Goal: Find specific page/section: Find specific page/section

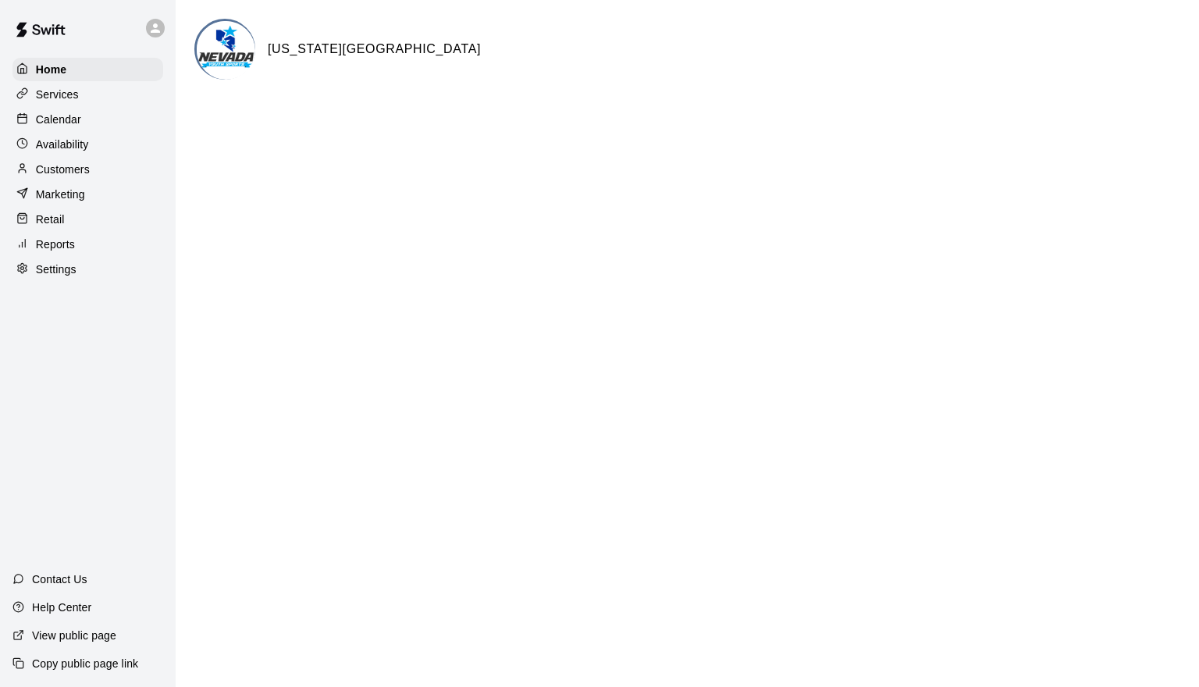
click at [54, 123] on p "Calendar" at bounding box center [58, 120] width 45 height 16
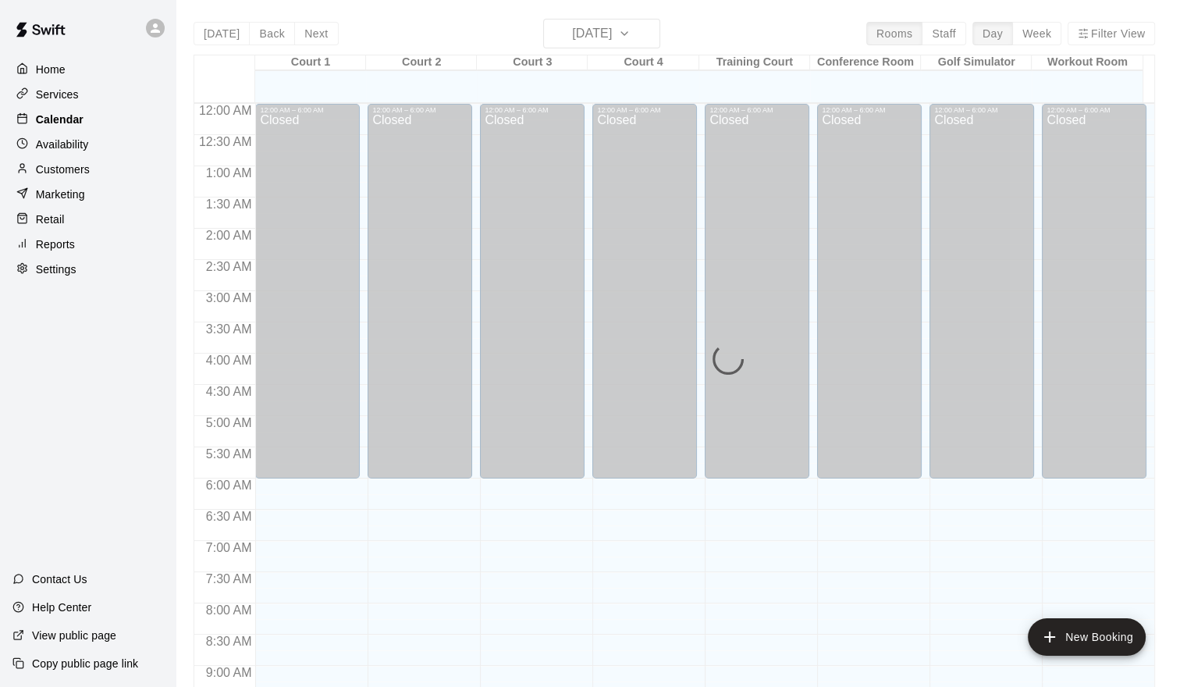
scroll to position [849, 0]
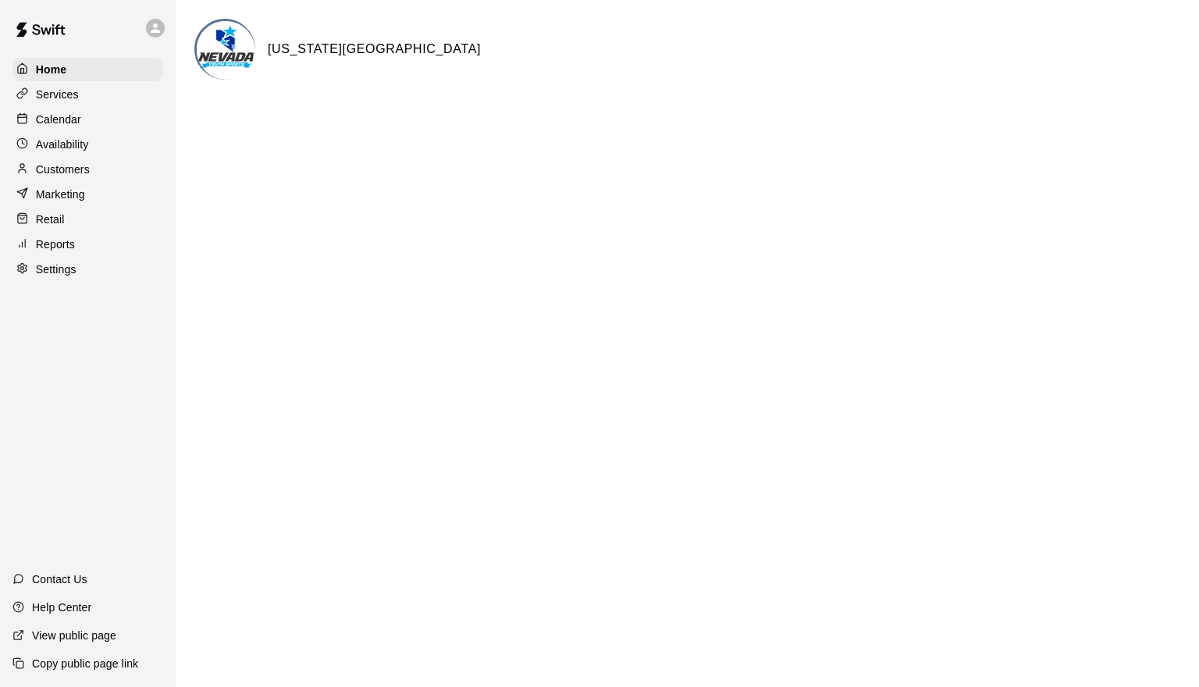
click at [62, 112] on div "Calendar" at bounding box center [87, 119] width 151 height 23
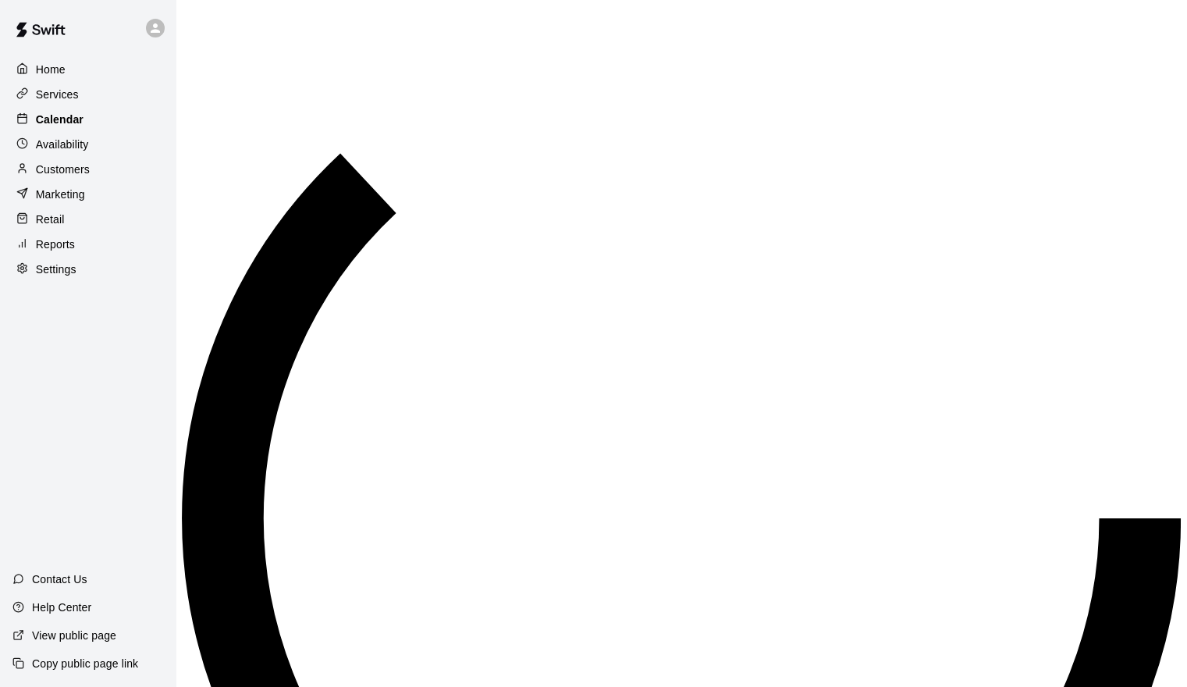
scroll to position [849, 0]
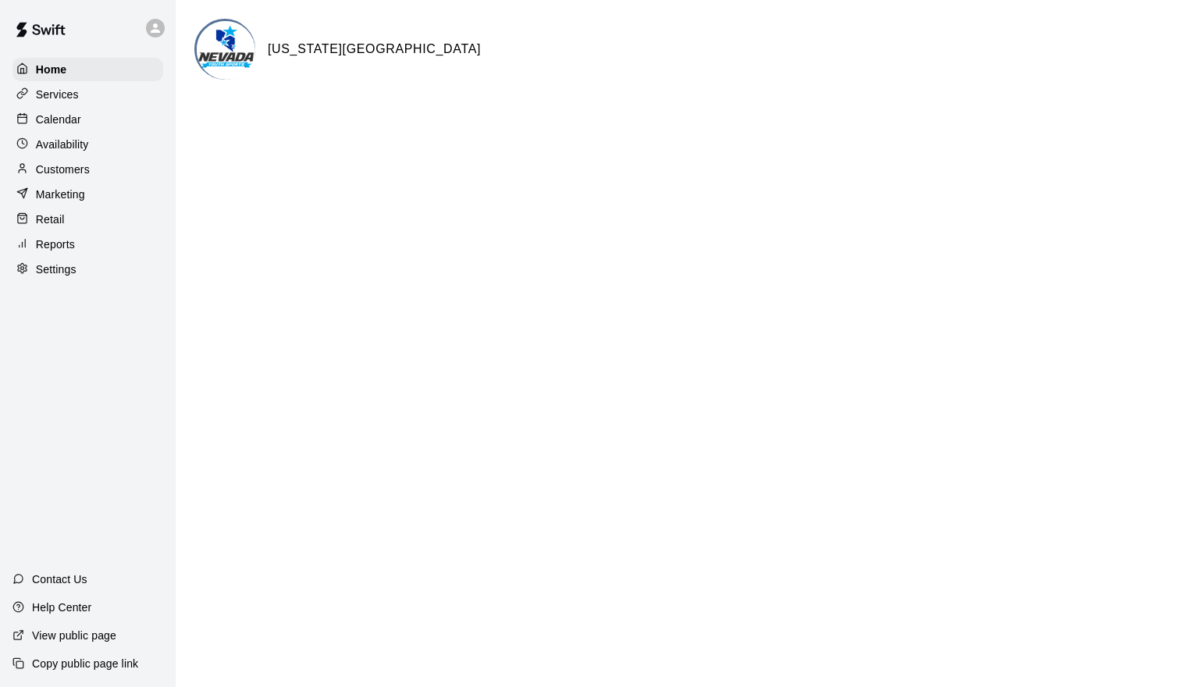
click at [107, 118] on div "Calendar" at bounding box center [87, 119] width 151 height 23
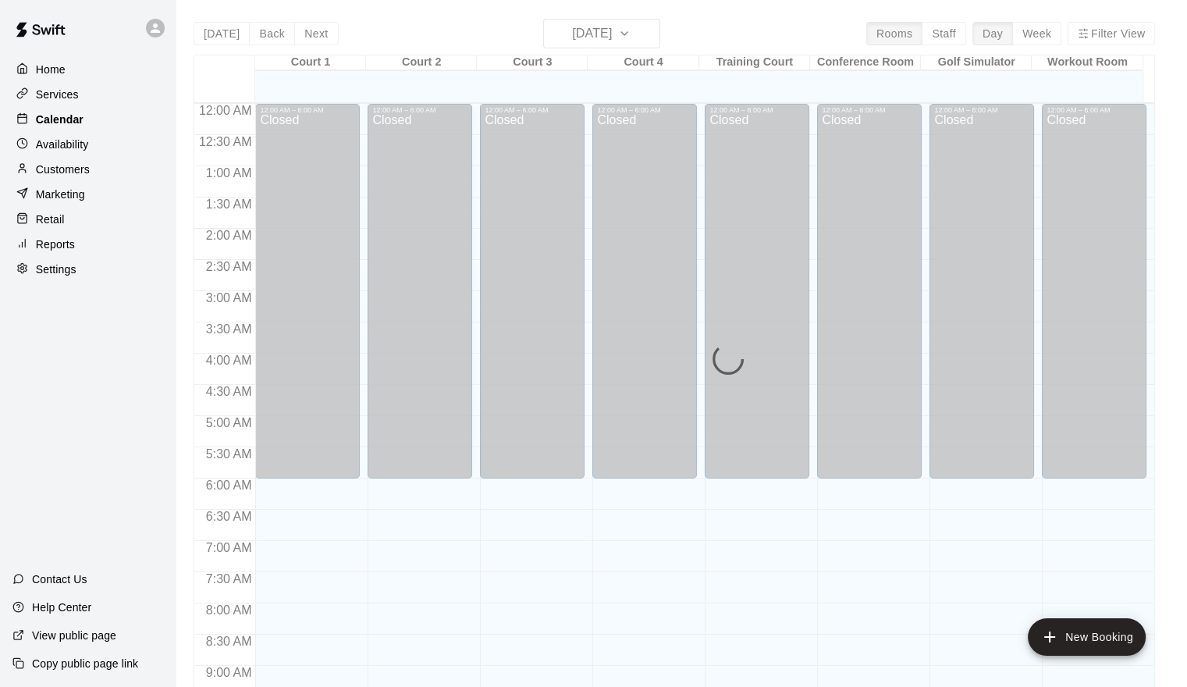
scroll to position [849, 0]
